Goal: Transaction & Acquisition: Obtain resource

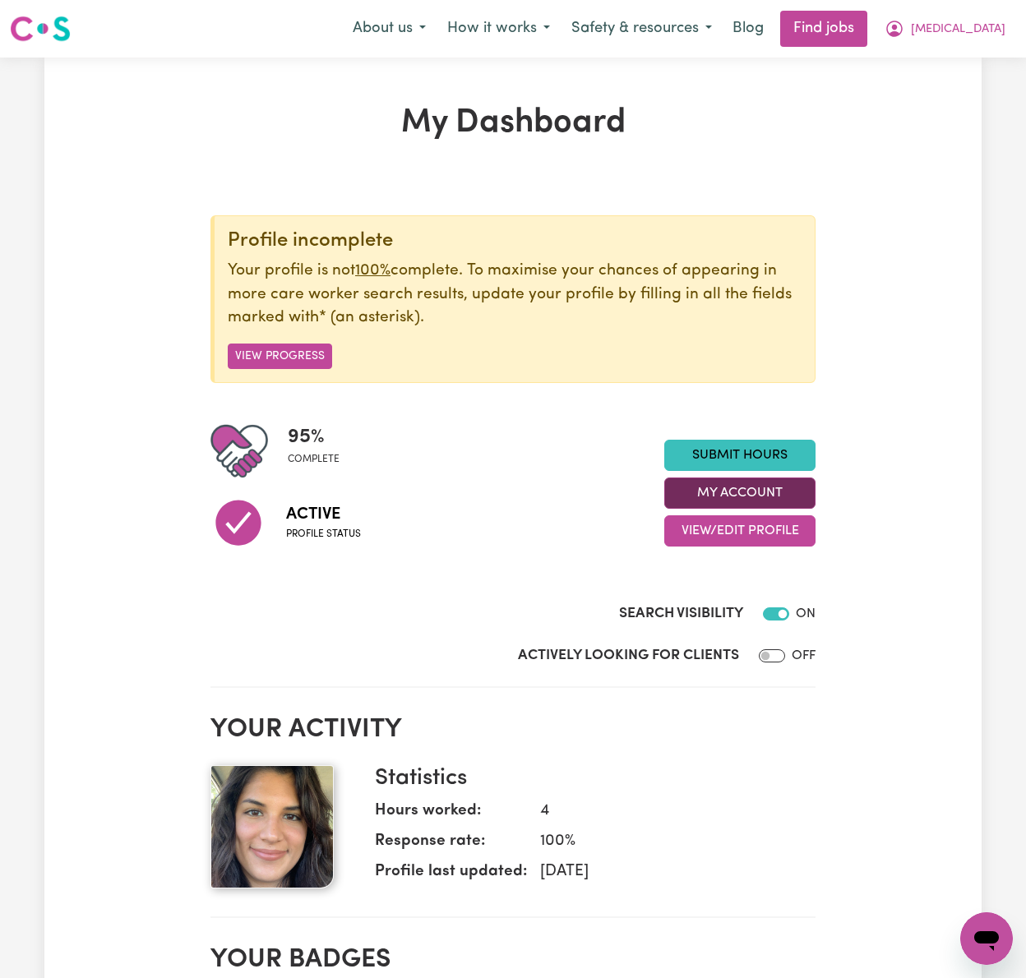
click at [718, 492] on button "My Account" at bounding box center [739, 493] width 151 height 31
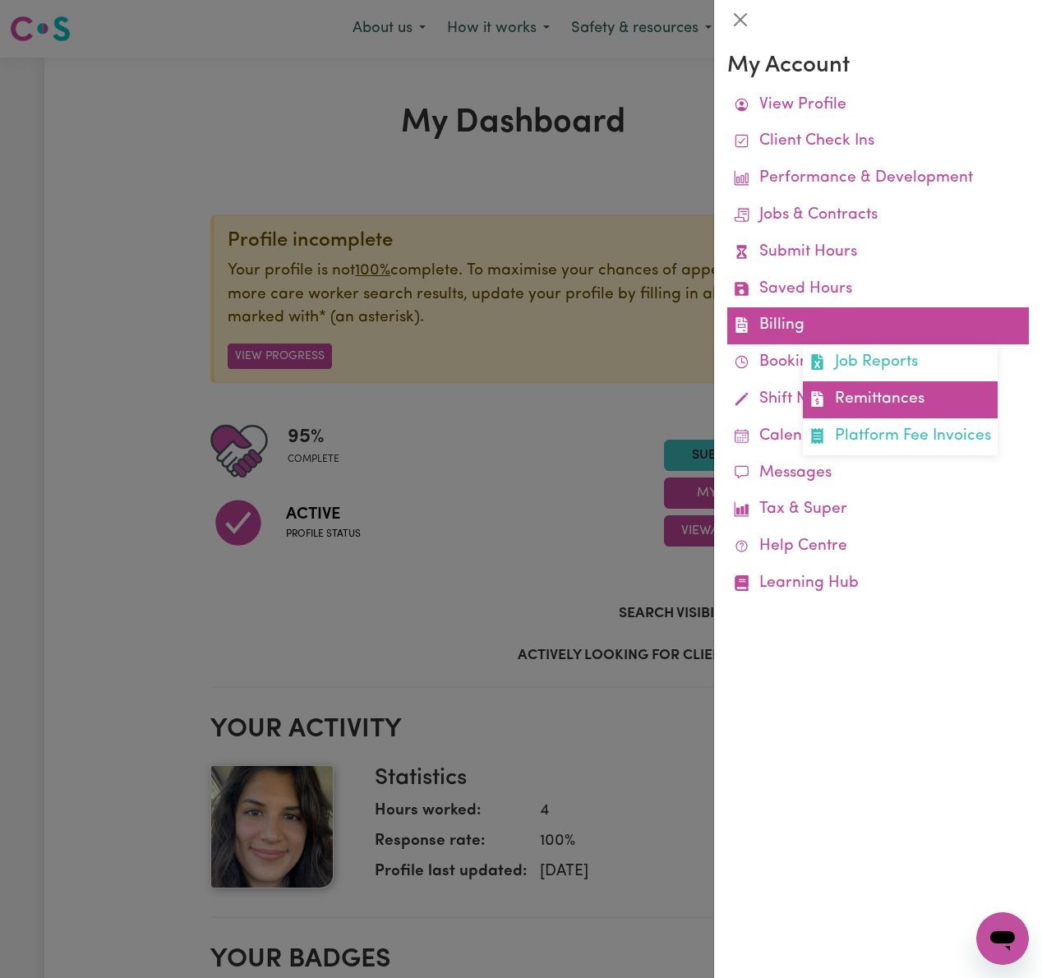
click at [906, 389] on link "Remittances" at bounding box center [900, 399] width 195 height 37
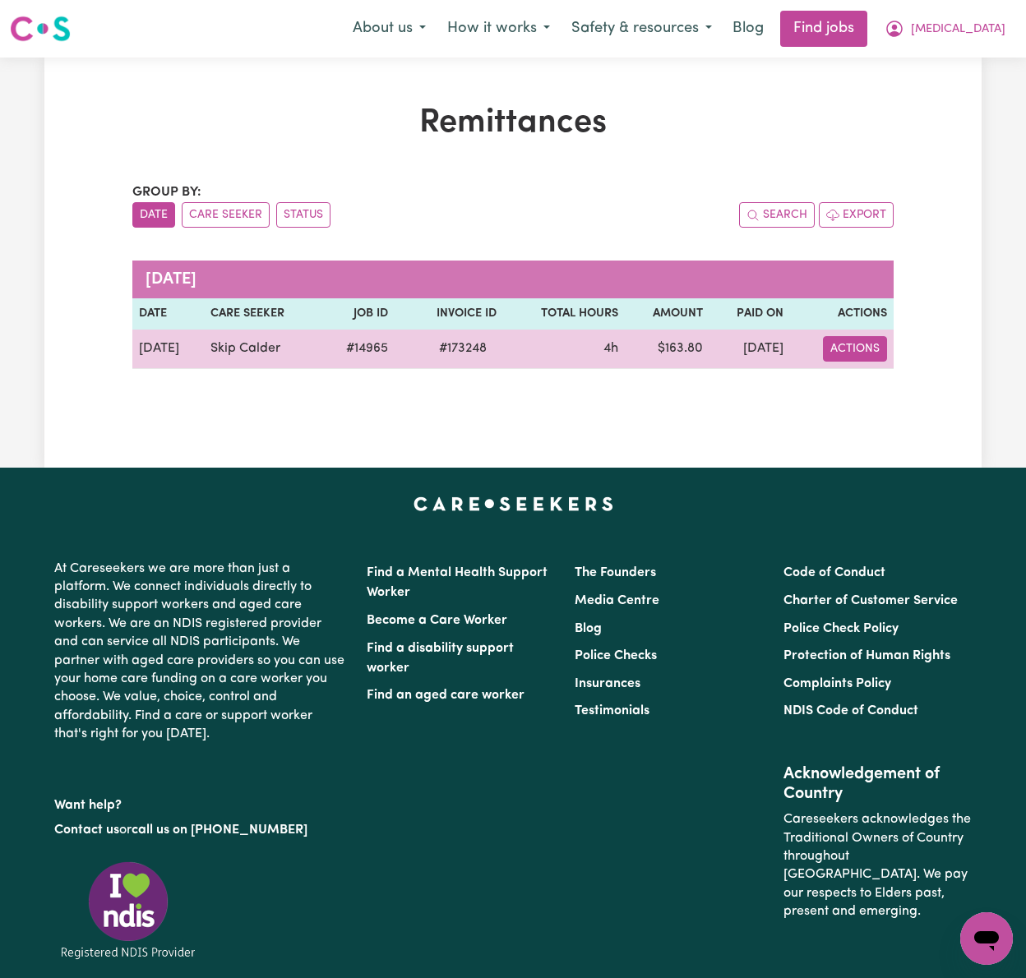
click at [879, 362] on button "Actions" at bounding box center [855, 348] width 64 height 25
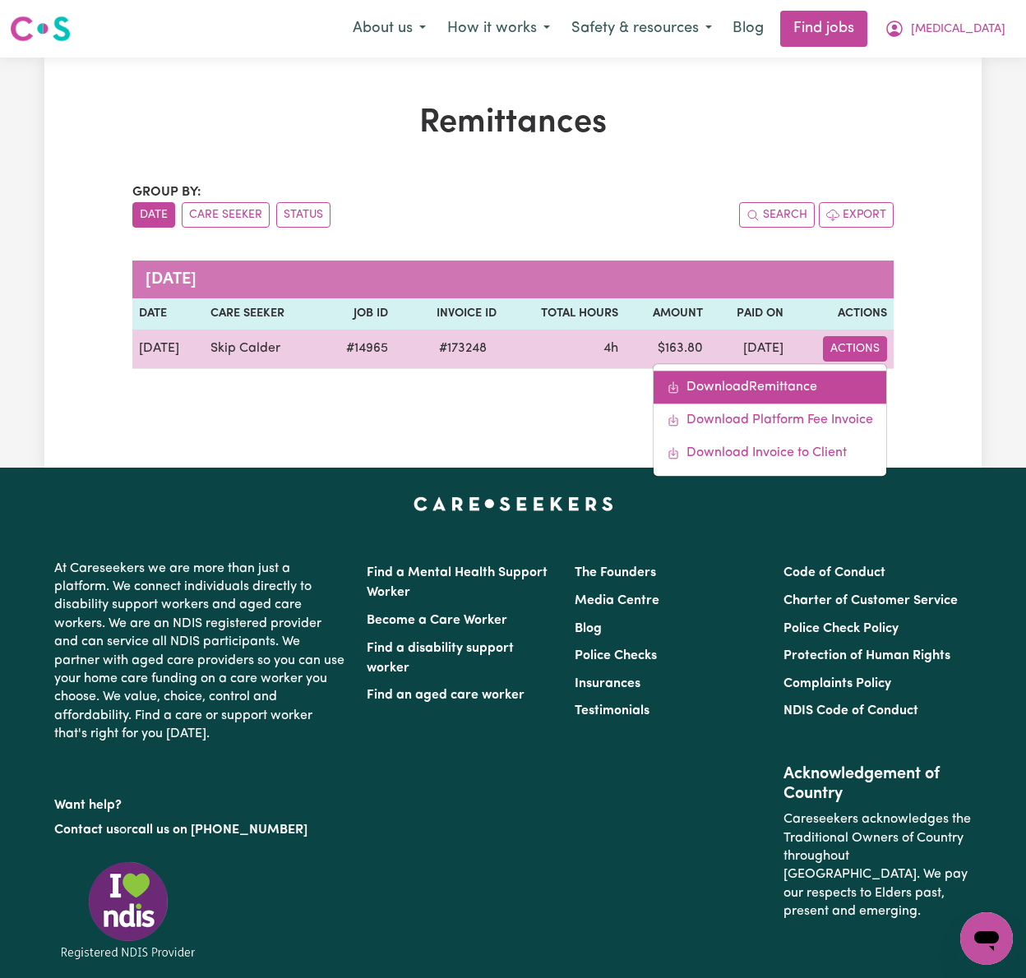
click at [879, 383] on link "Download Remittance" at bounding box center [769, 387] width 233 height 33
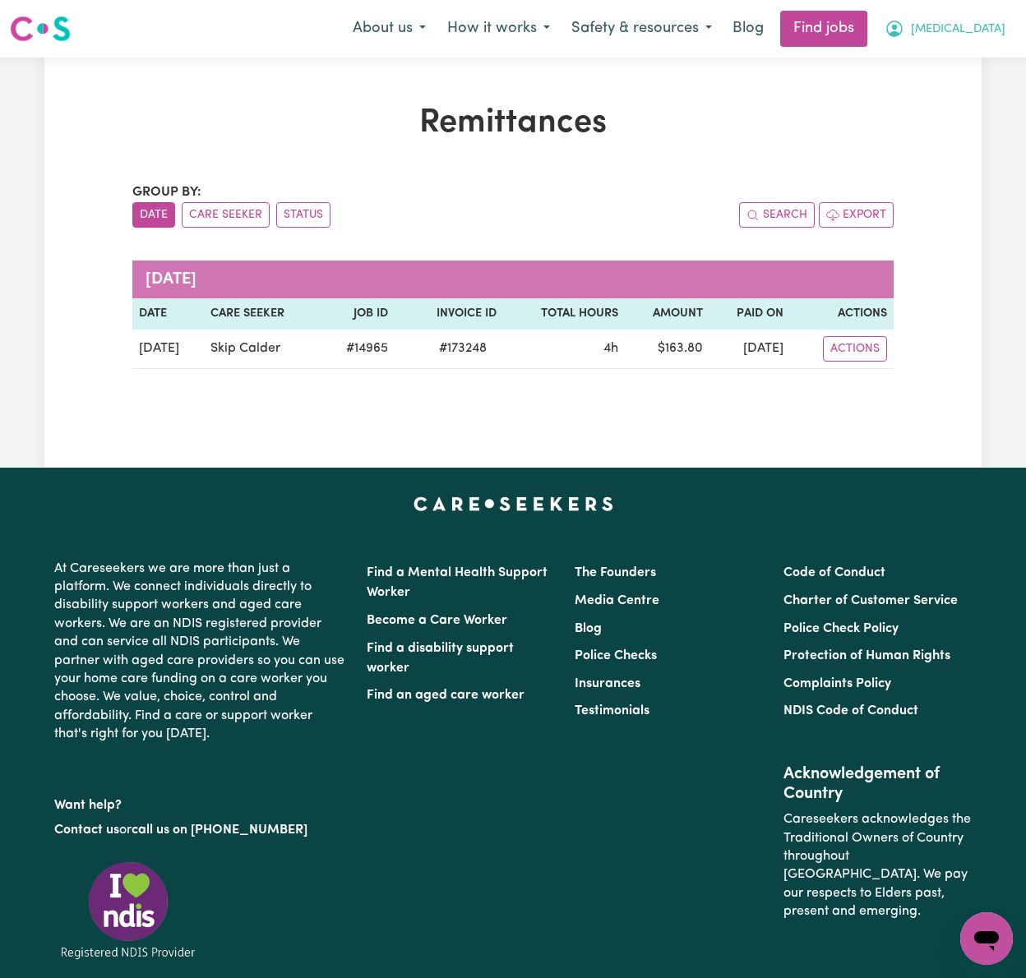
click at [985, 25] on span "[MEDICAL_DATA]" at bounding box center [958, 30] width 95 height 18
click at [981, 116] on link "Logout" at bounding box center [950, 125] width 130 height 31
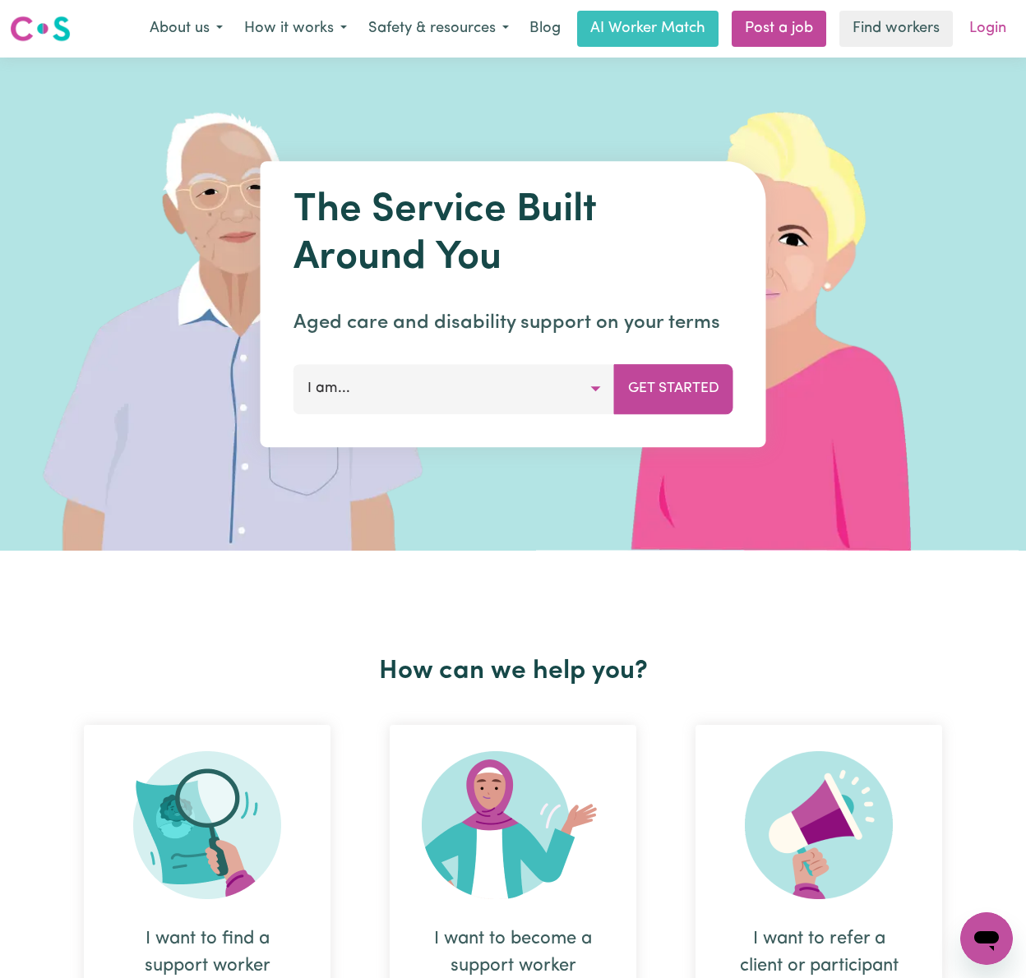
click at [985, 36] on link "Login" at bounding box center [987, 29] width 57 height 36
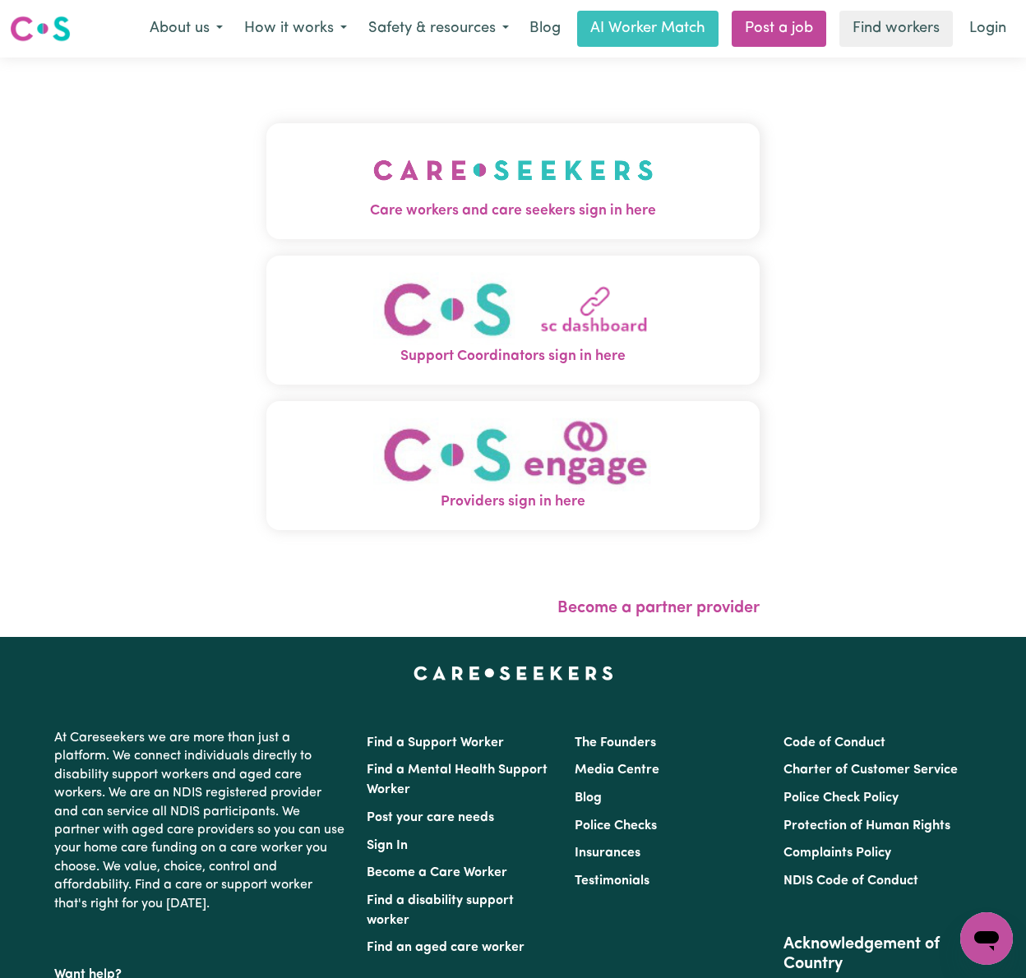
click at [436, 161] on img "Care workers and care seekers sign in here" at bounding box center [513, 170] width 280 height 61
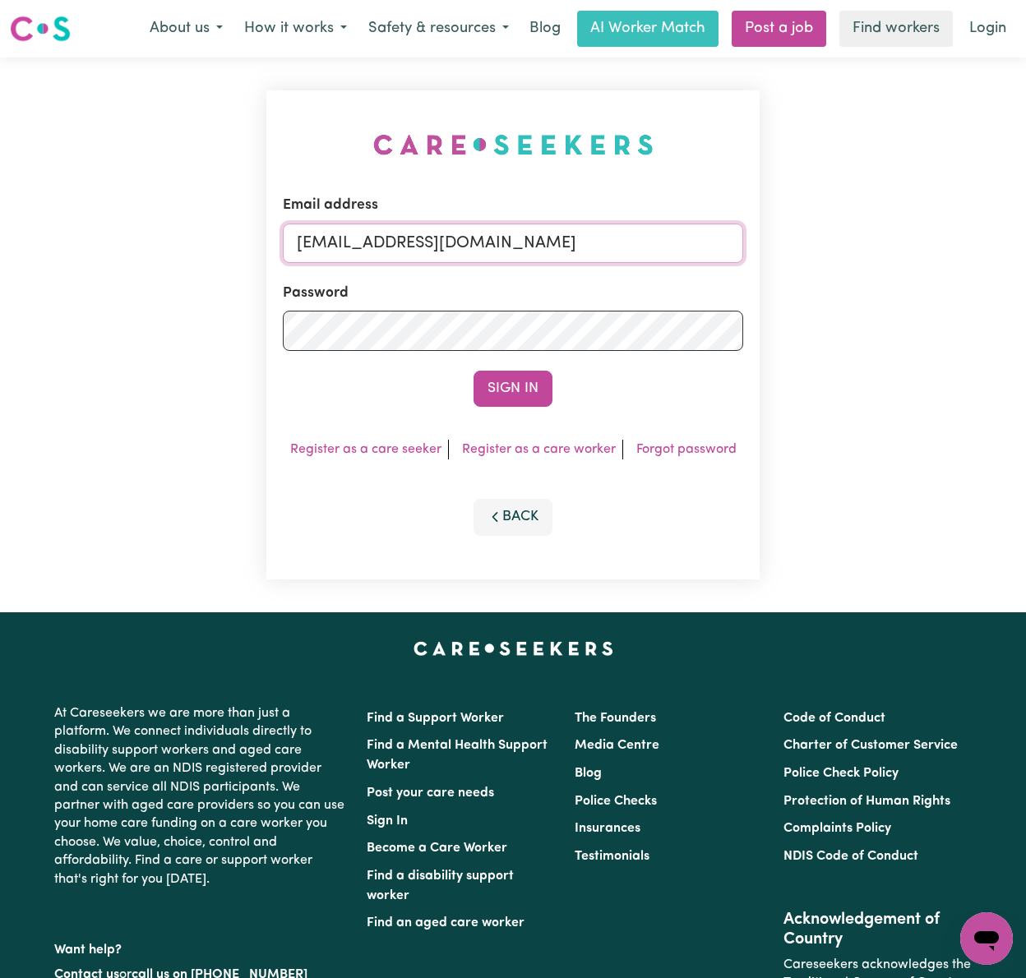
click at [429, 238] on input "[EMAIL_ADDRESS][DOMAIN_NAME]" at bounding box center [513, 243] width 460 height 39
drag, startPoint x: 376, startPoint y: 240, endPoint x: 1036, endPoint y: 218, distance: 659.6
click at [1025, 218] on html "Menu About us How it works Safety & resources Blog AI Worker Match Post a job F…" at bounding box center [513, 659] width 1026 height 1319
type input "superuser~[EMAIL_ADDRESS][PERSON_NAME][DOMAIN_NAME]"
click at [473, 371] on button "Sign In" at bounding box center [512, 389] width 79 height 36
